Goal: Transaction & Acquisition: Download file/media

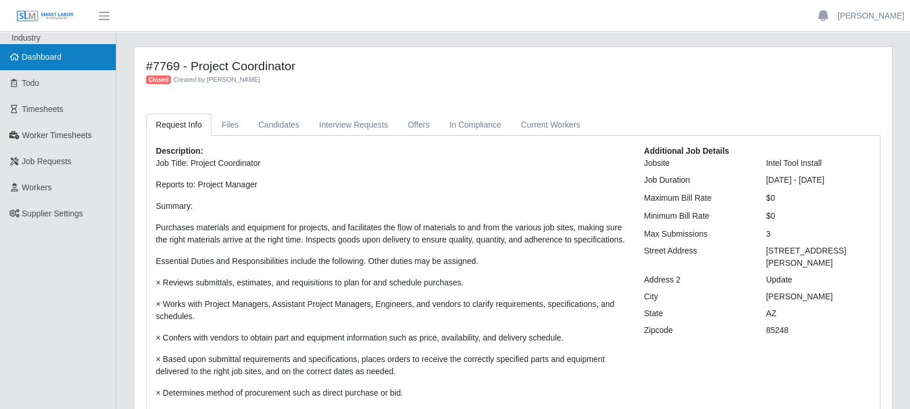
click at [49, 55] on span "Dashboard" at bounding box center [42, 56] width 40 height 9
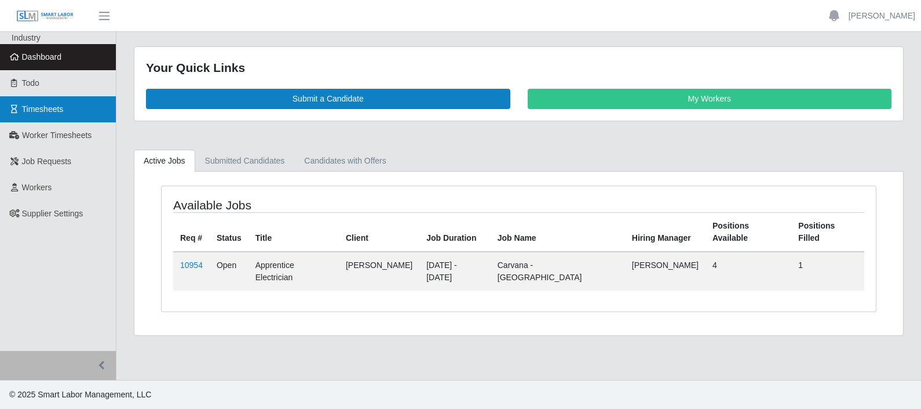
click at [63, 114] on span "Timesheets" at bounding box center [43, 108] width 42 height 9
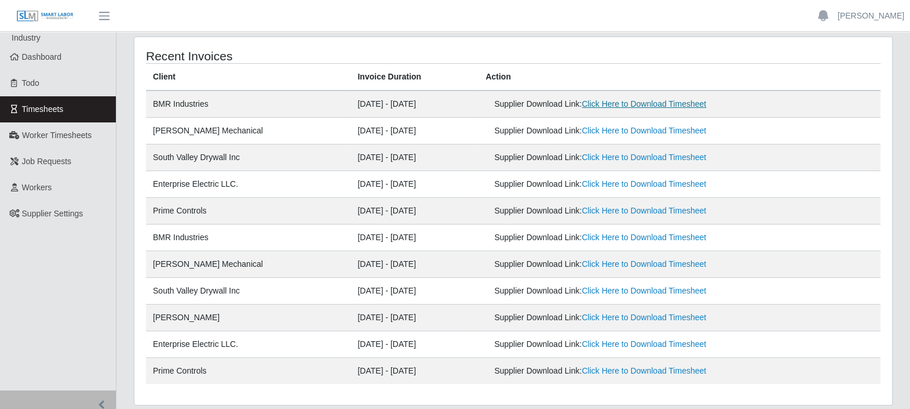
click at [637, 103] on link "Click Here to Download Timesheet" at bounding box center [644, 103] width 125 height 9
click at [641, 127] on link "Click Here to Download Timesheet" at bounding box center [644, 130] width 125 height 9
click at [608, 158] on link "Click Here to Download Timesheet" at bounding box center [644, 156] width 125 height 9
